Goal: Leave review/rating

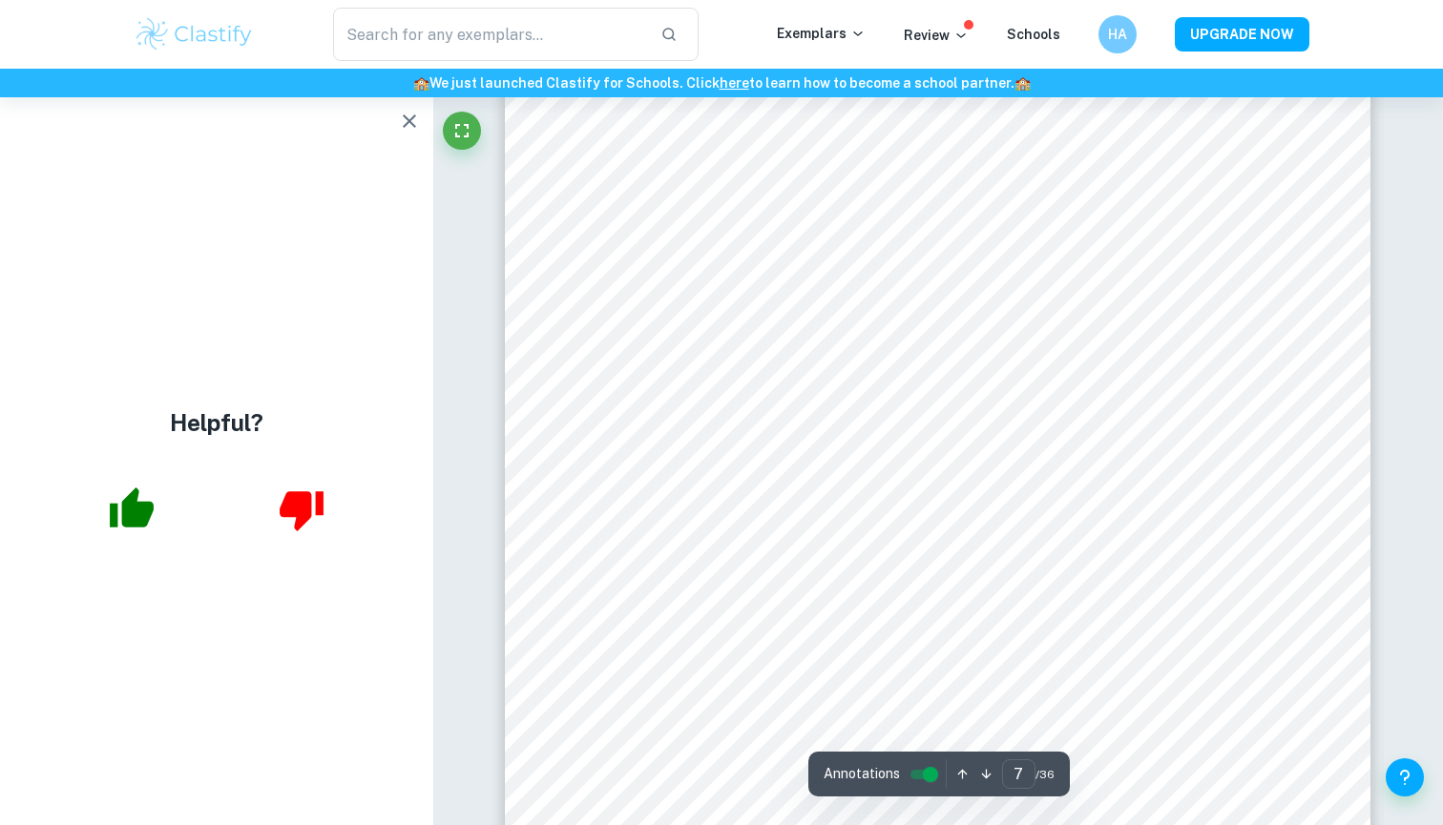
scroll to position [8066, 0]
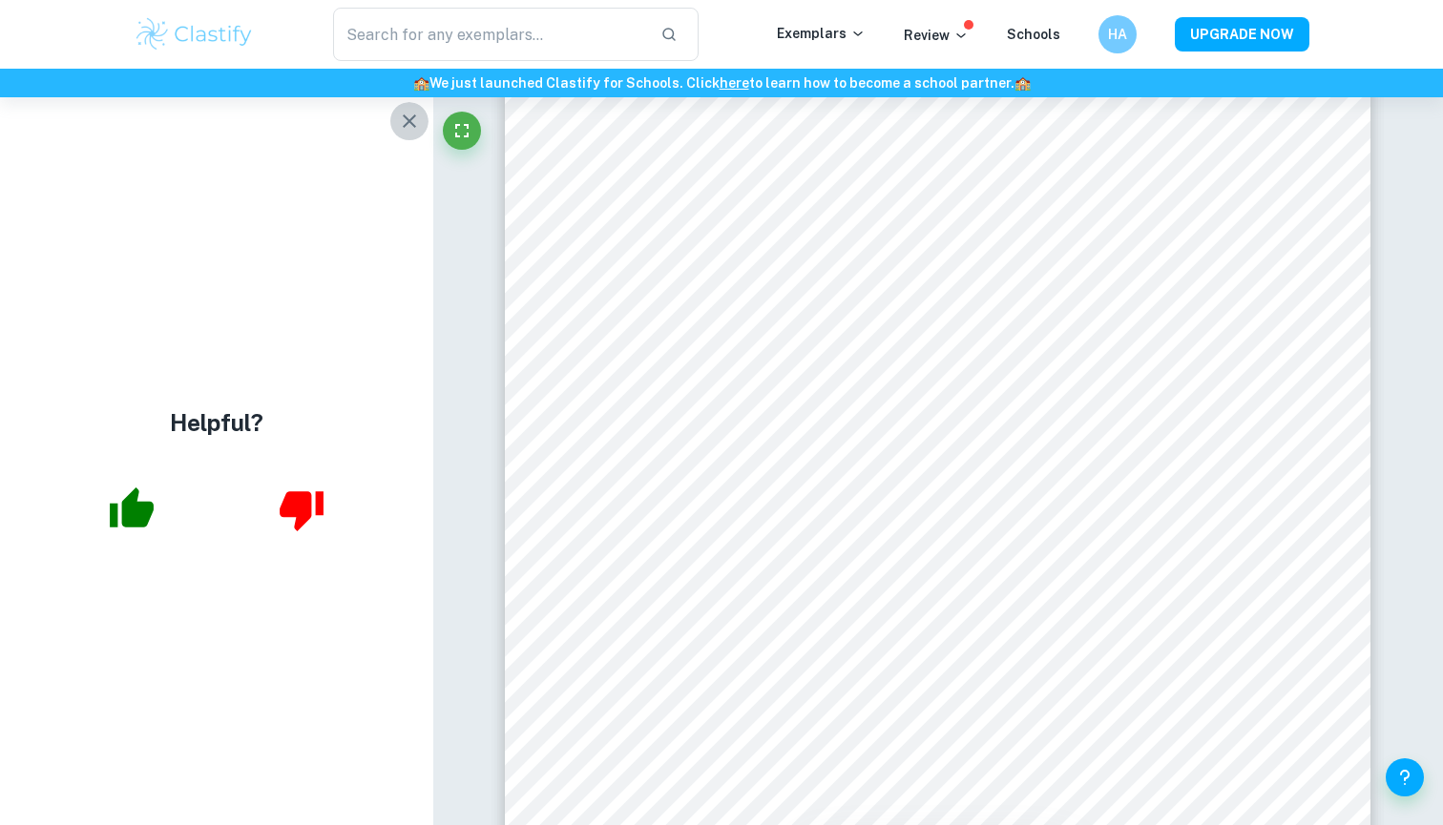
click at [412, 113] on icon "button" at bounding box center [409, 121] width 23 height 23
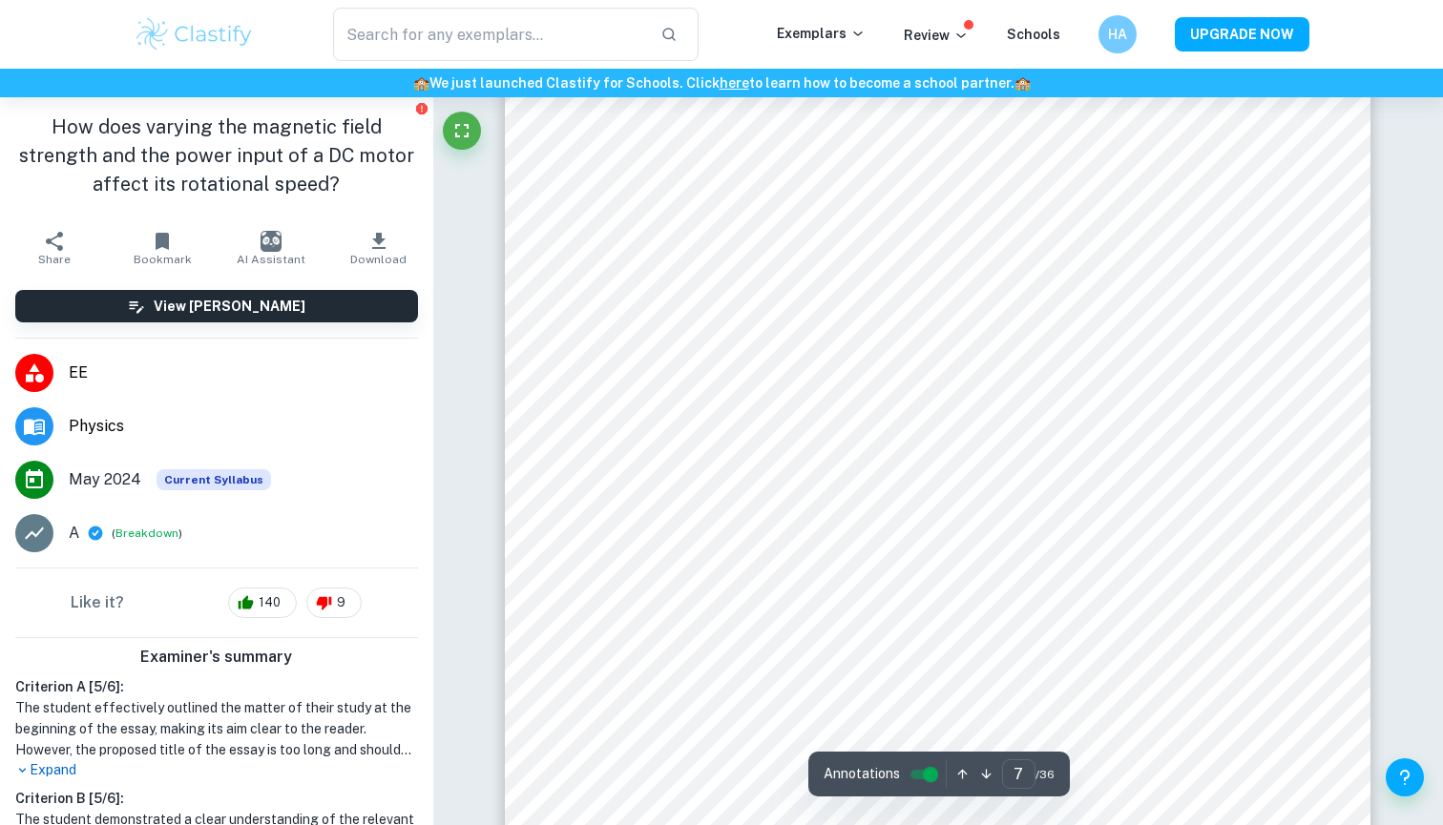
scroll to position [7948, 0]
type input "3"
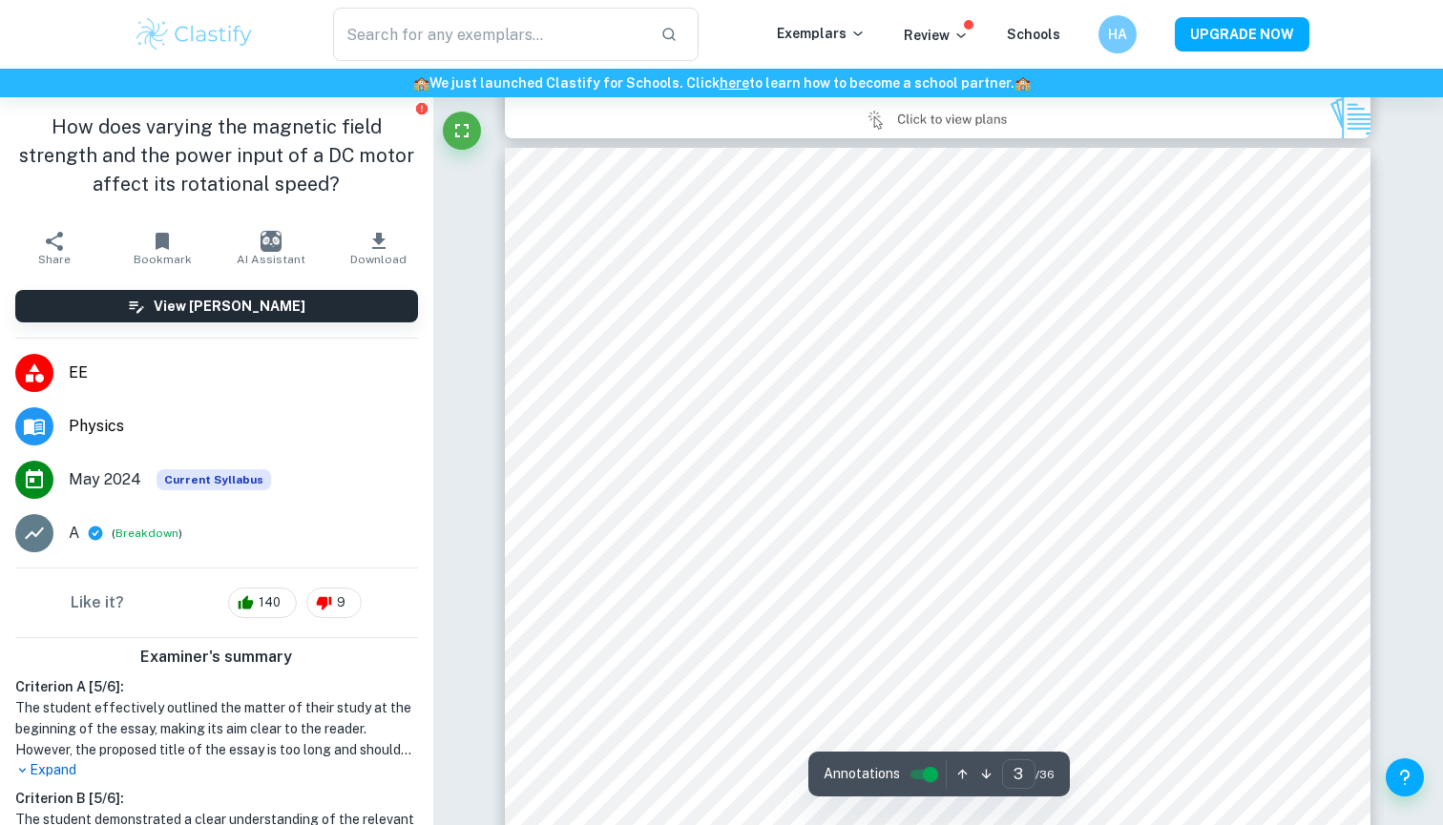
scroll to position [2735, 0]
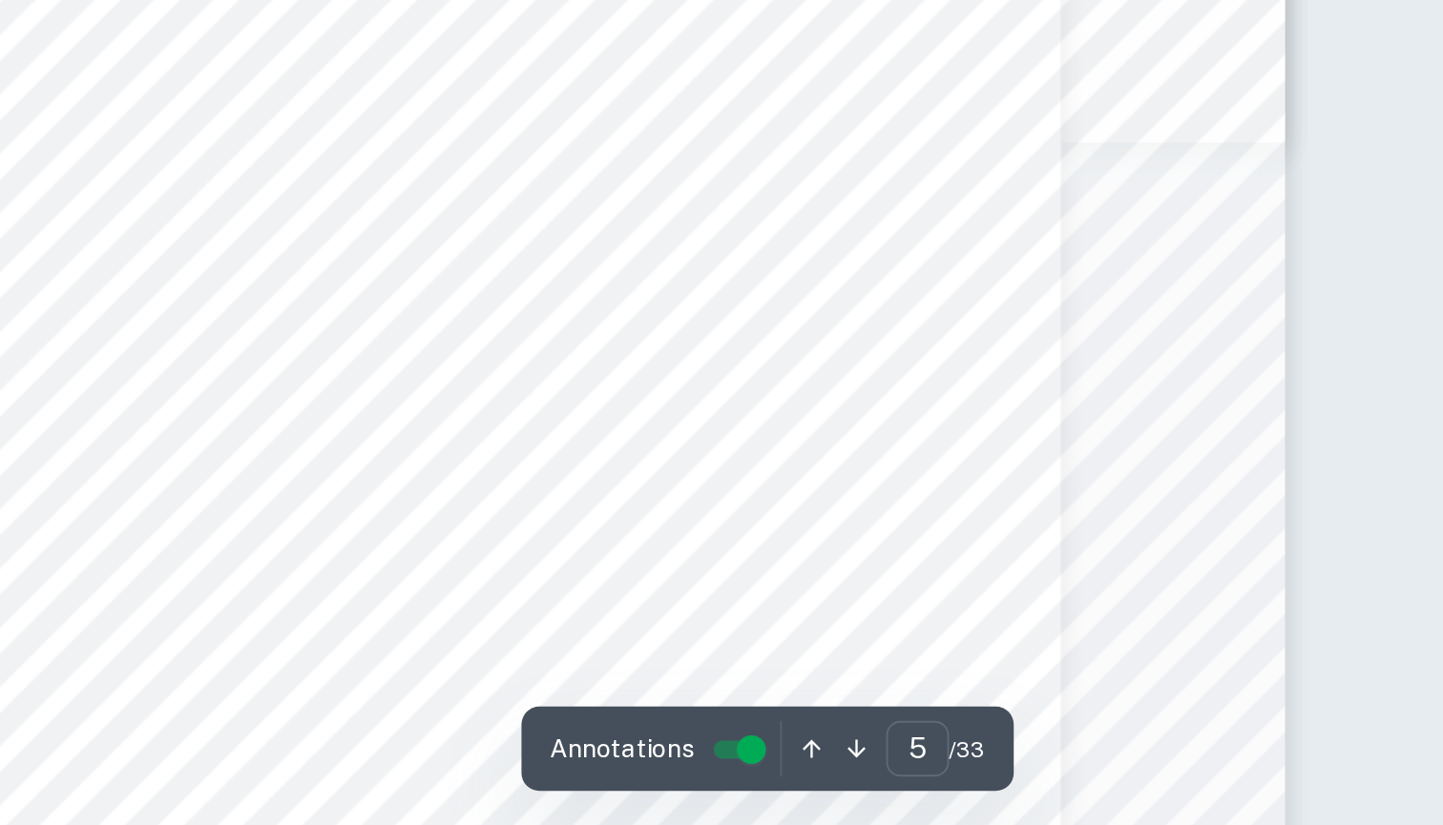
scroll to position [4253, 0]
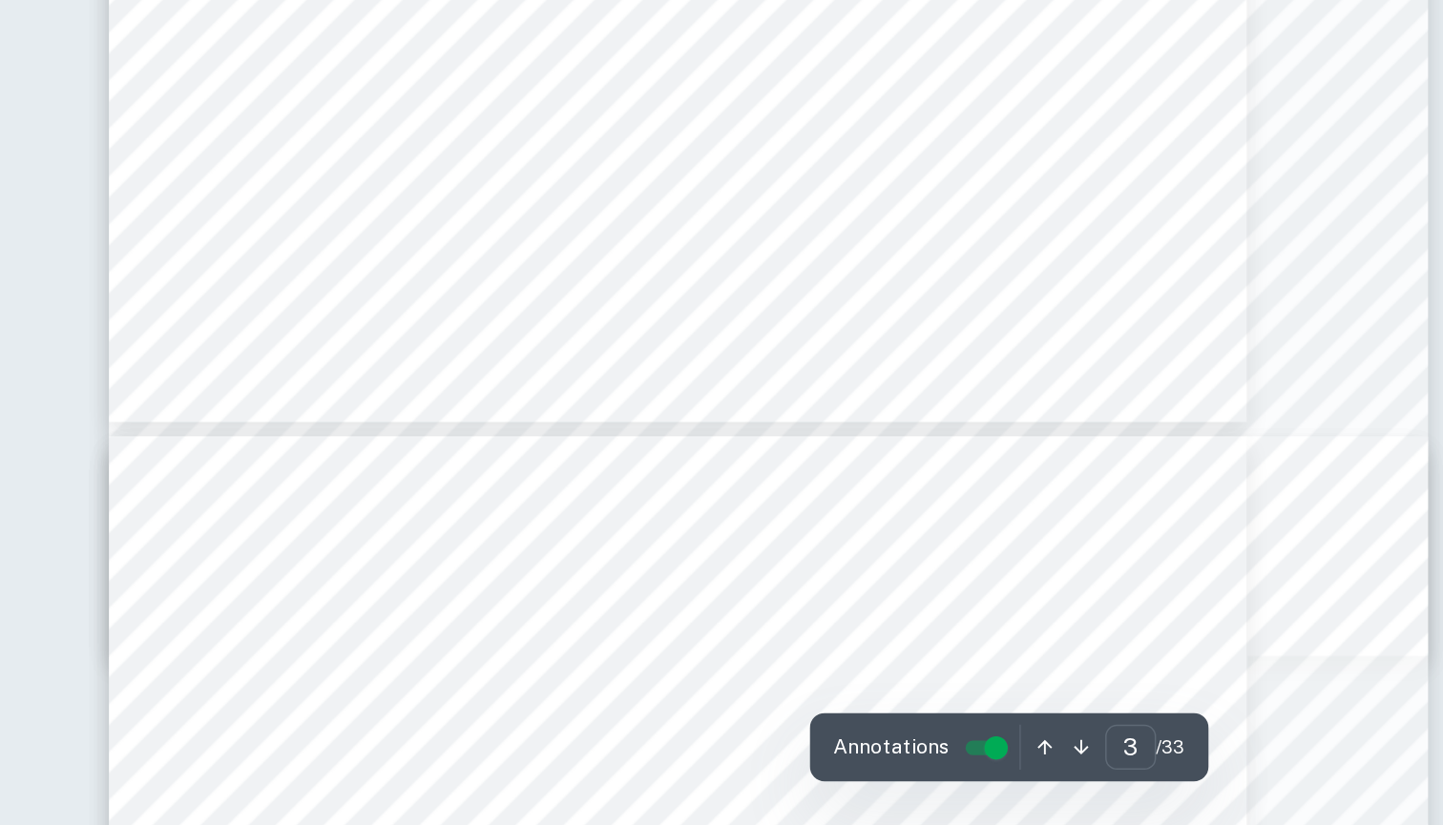
type input "4"
